Goal: Navigation & Orientation: Find specific page/section

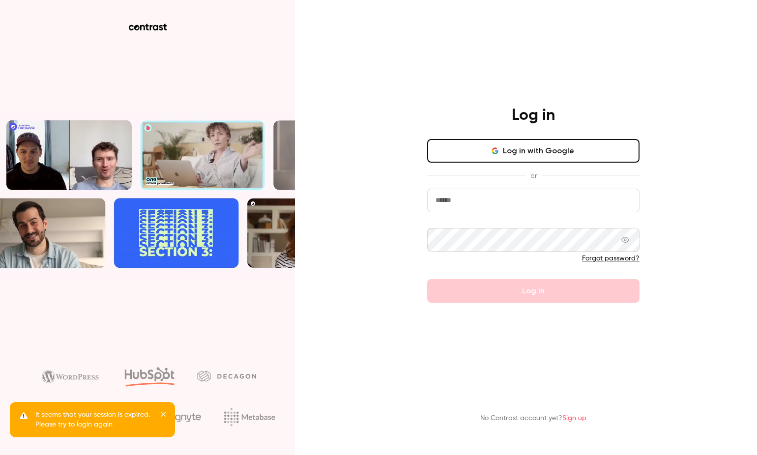
click at [518, 153] on button "Log in with Google" at bounding box center [533, 151] width 212 height 24
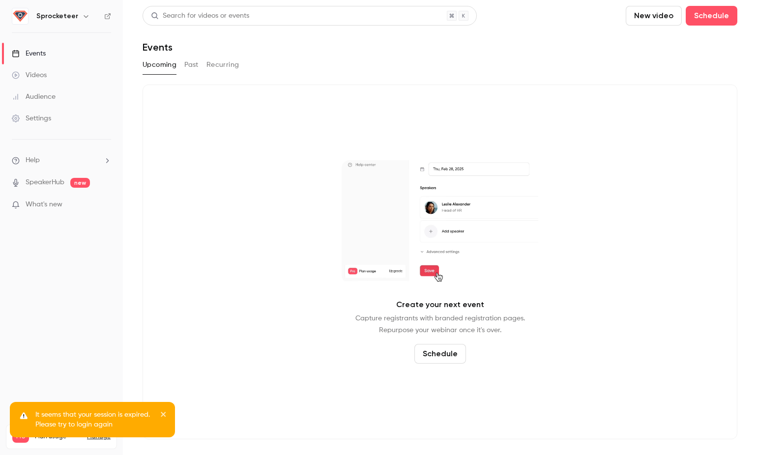
click at [66, 15] on h6 "Sprocketeer" at bounding box center [57, 16] width 42 height 10
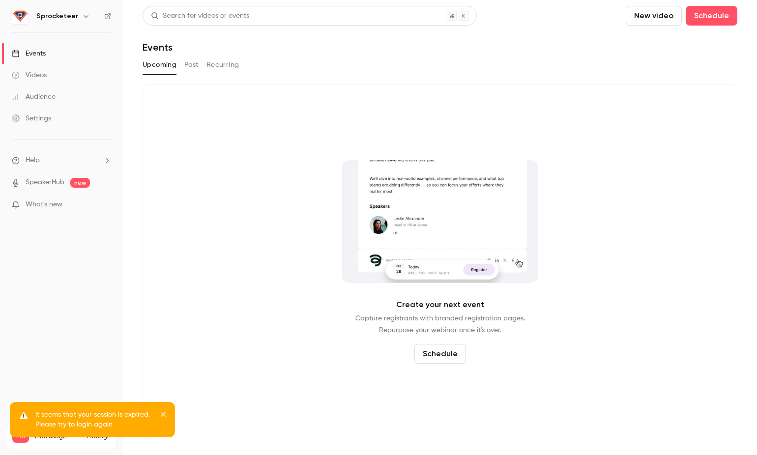
click at [84, 17] on icon "button" at bounding box center [86, 16] width 4 height 2
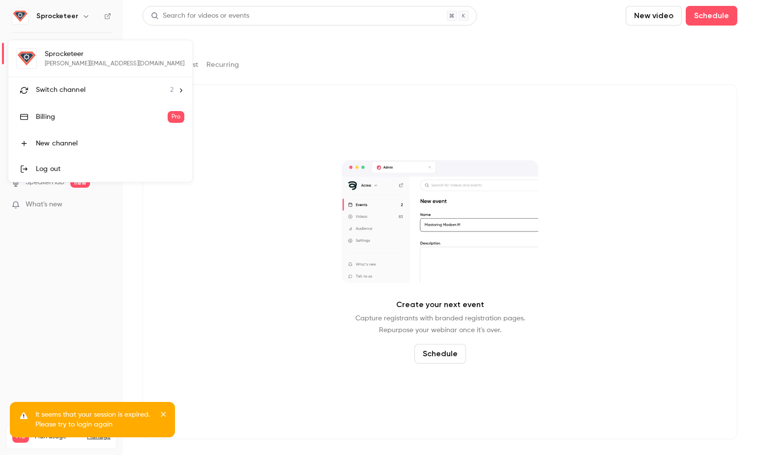
click at [75, 87] on span "Switch channel" at bounding box center [61, 90] width 50 height 10
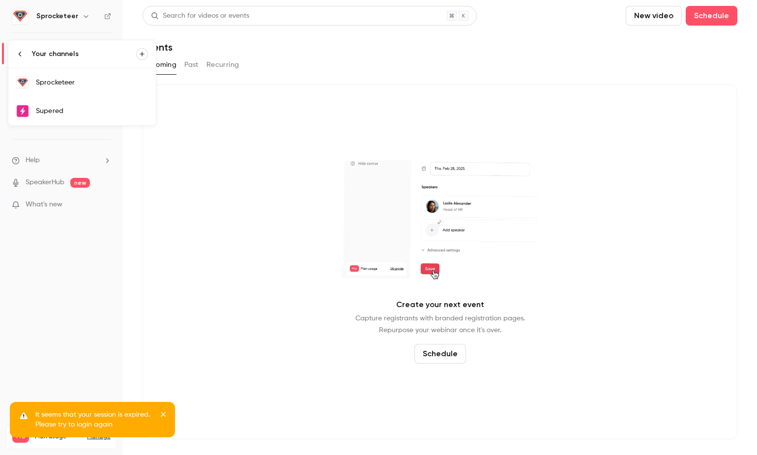
click at [69, 118] on link "Supered" at bounding box center [82, 111] width 148 height 29
